Goal: Task Accomplishment & Management: Use online tool/utility

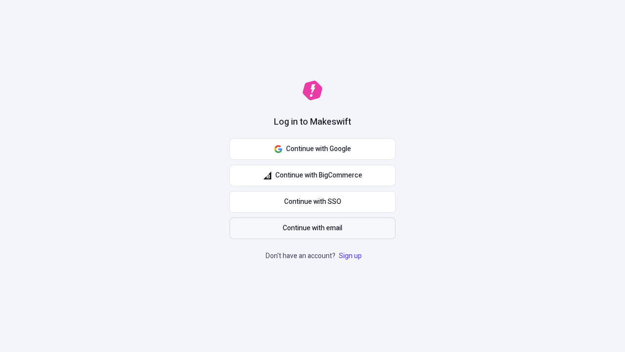
click at [313, 228] on span "Continue with email" at bounding box center [313, 228] width 60 height 11
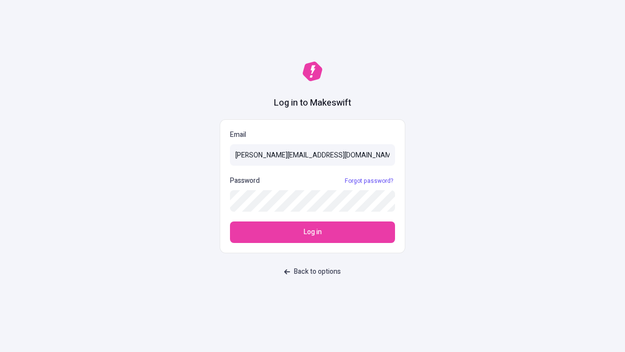
type input "[PERSON_NAME][EMAIL_ADDRESS][DOMAIN_NAME]"
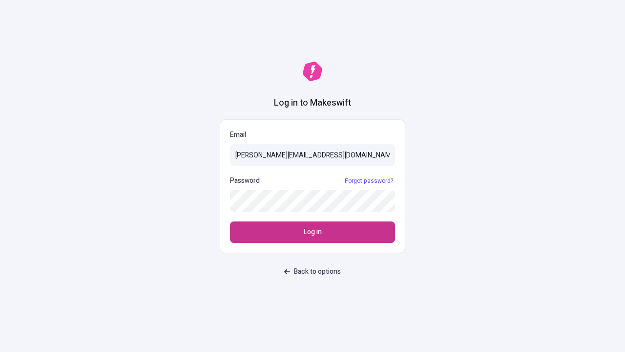
click at [313, 232] on span "Log in" at bounding box center [313, 232] width 18 height 11
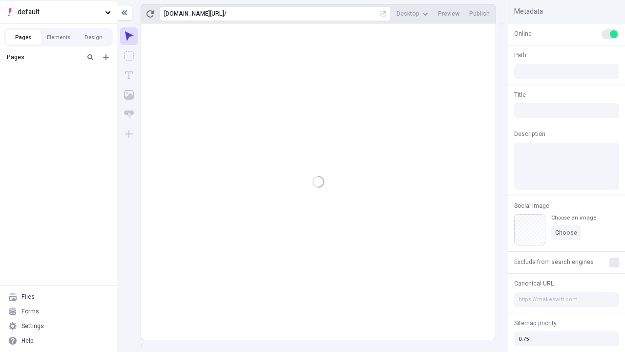
type input "/deep-link-deinde"
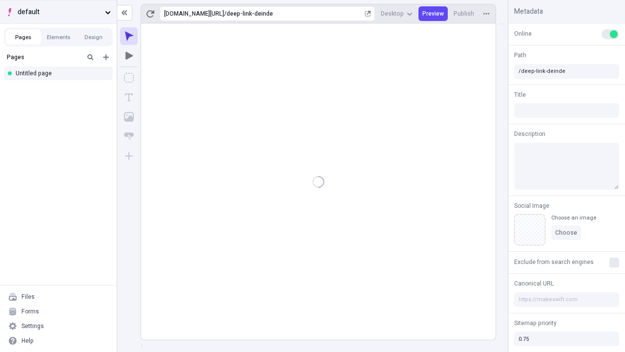
click at [58, 12] on span "default" at bounding box center [60, 12] width 84 height 11
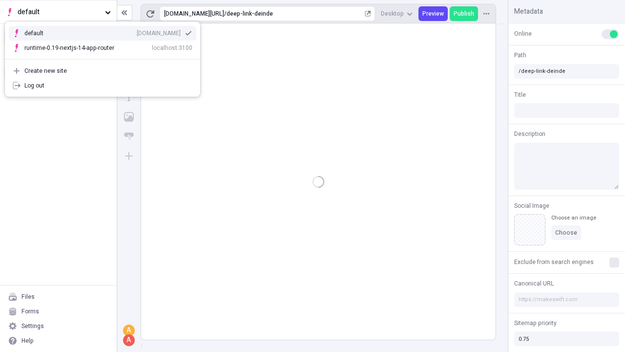
click at [137, 31] on div "qee9k4dy7d.staging.makeswift.site" at bounding box center [159, 33] width 44 height 8
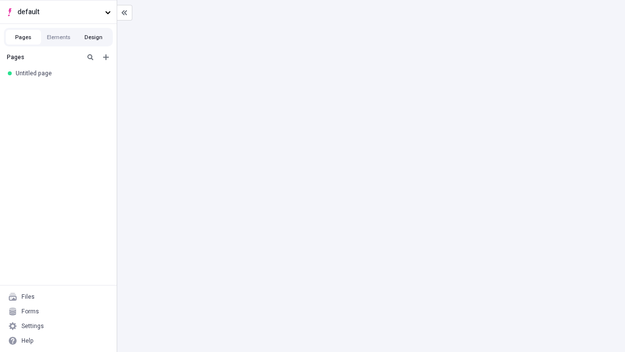
click at [93, 37] on button "Design" at bounding box center [93, 37] width 35 height 15
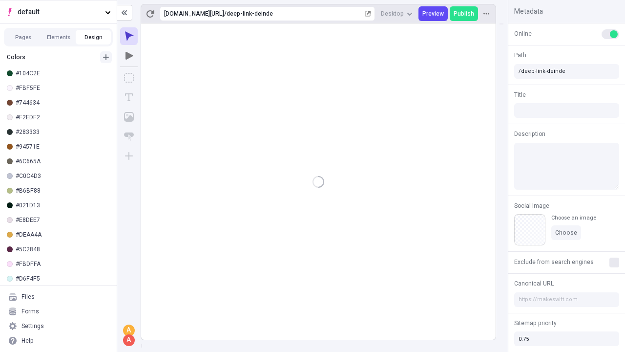
click at [106, 57] on icon "button" at bounding box center [106, 57] width 6 height 6
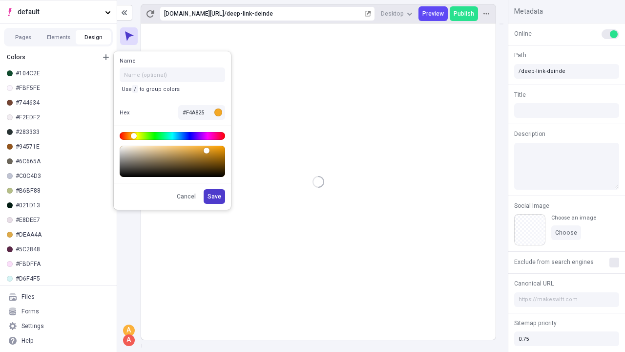
click at [215, 196] on span "Save" at bounding box center [215, 196] width 14 height 8
